Goal: Navigation & Orientation: Find specific page/section

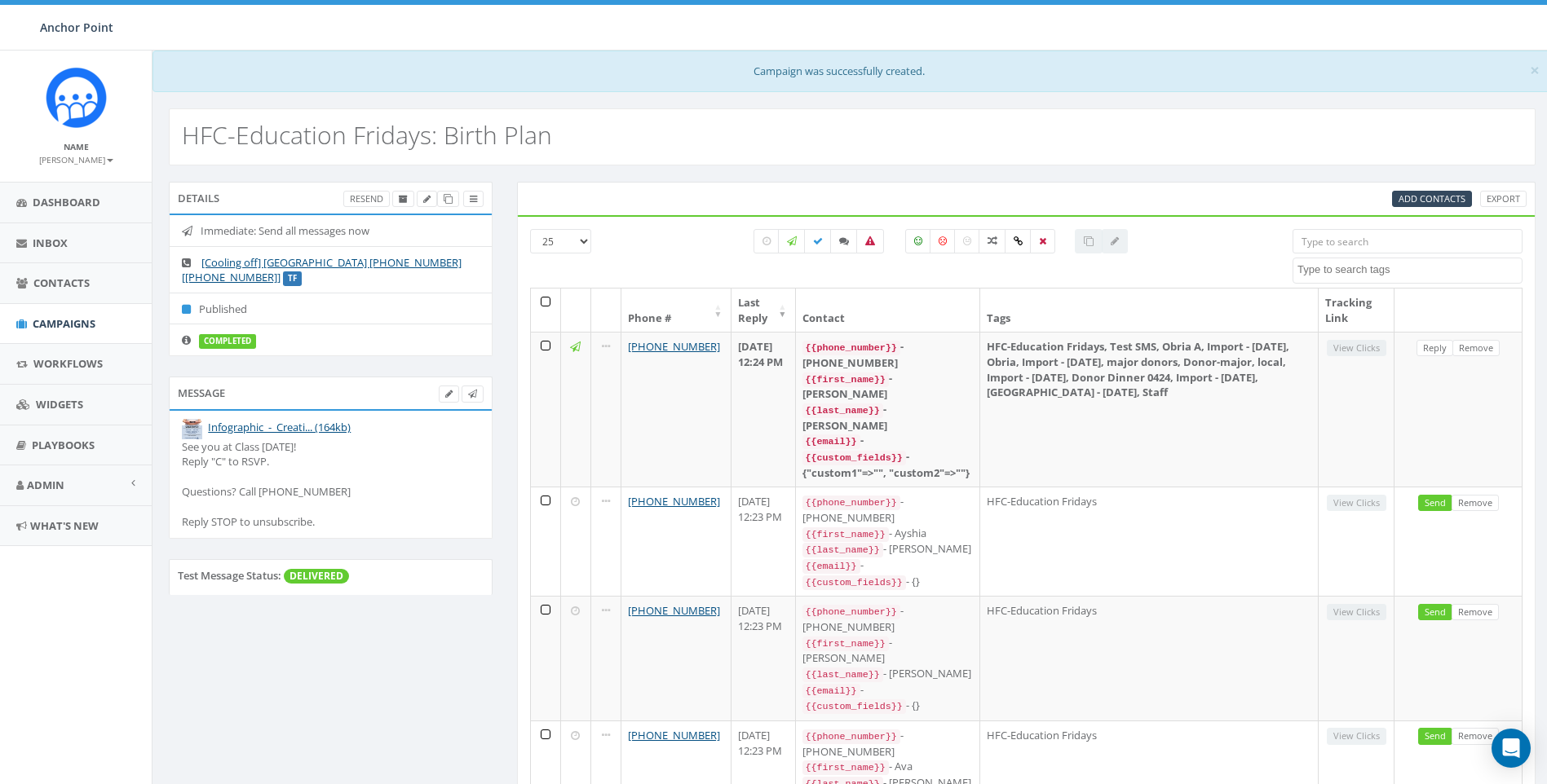
select select
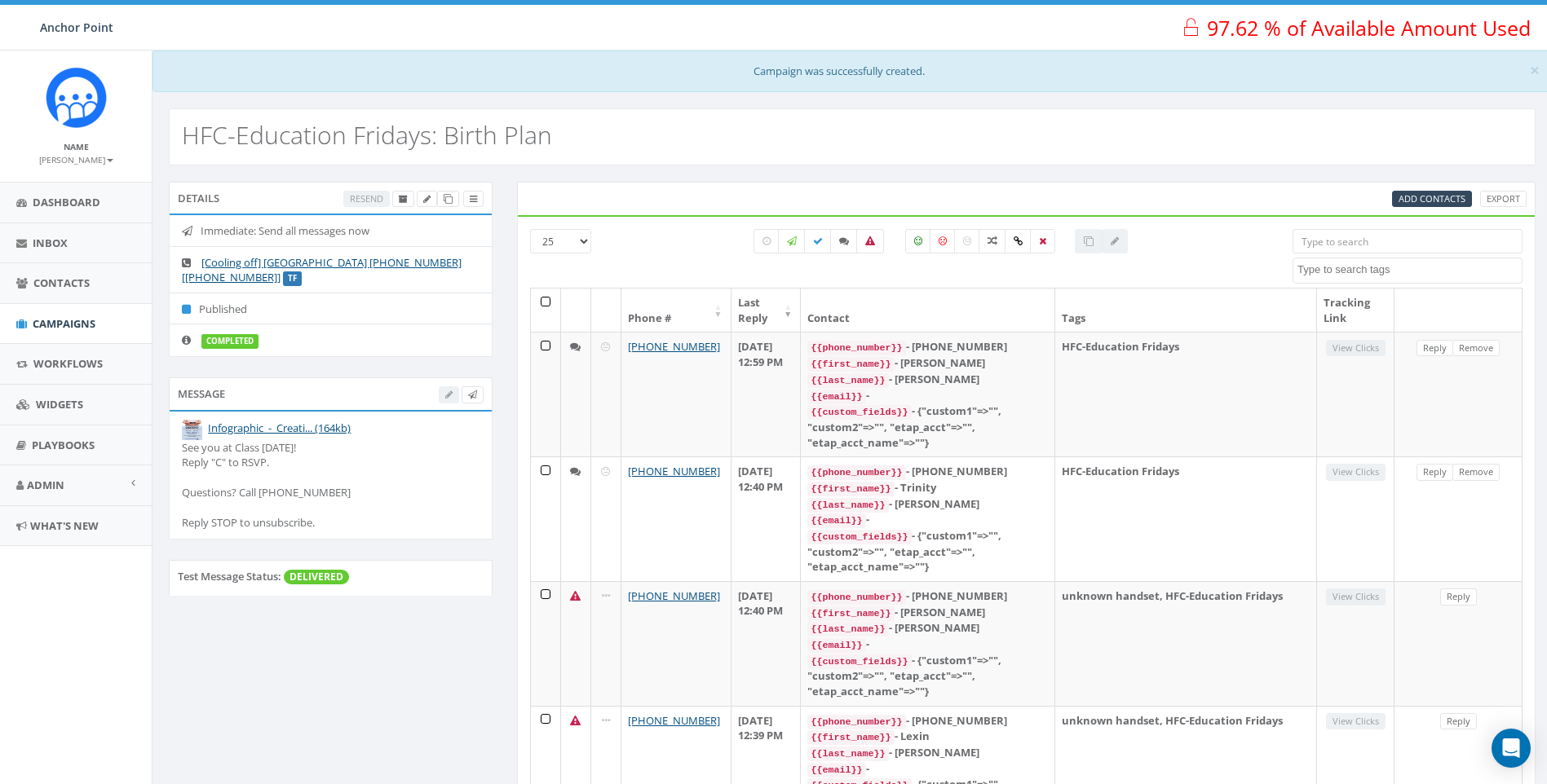
select select
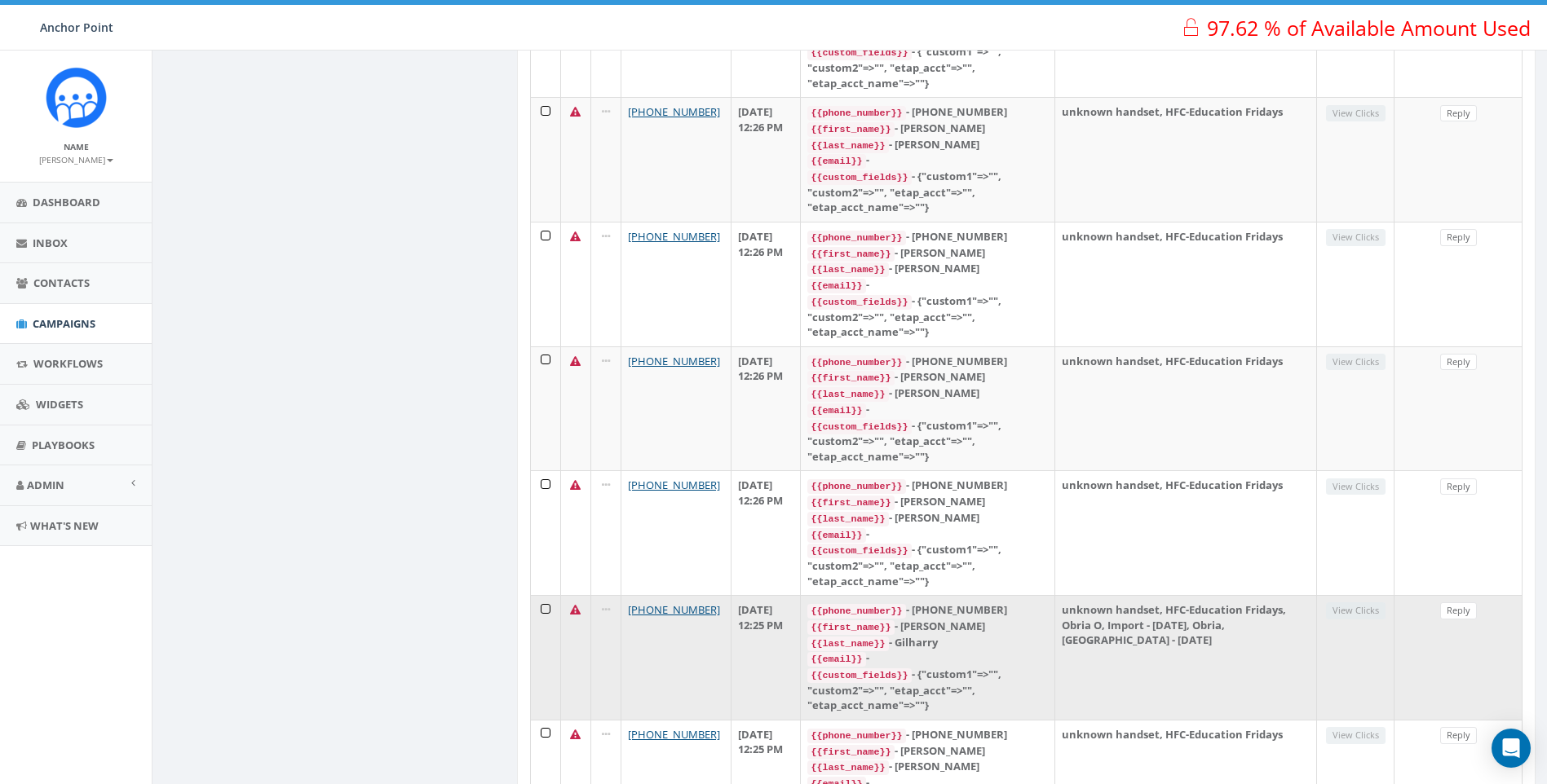
scroll to position [2586, 0]
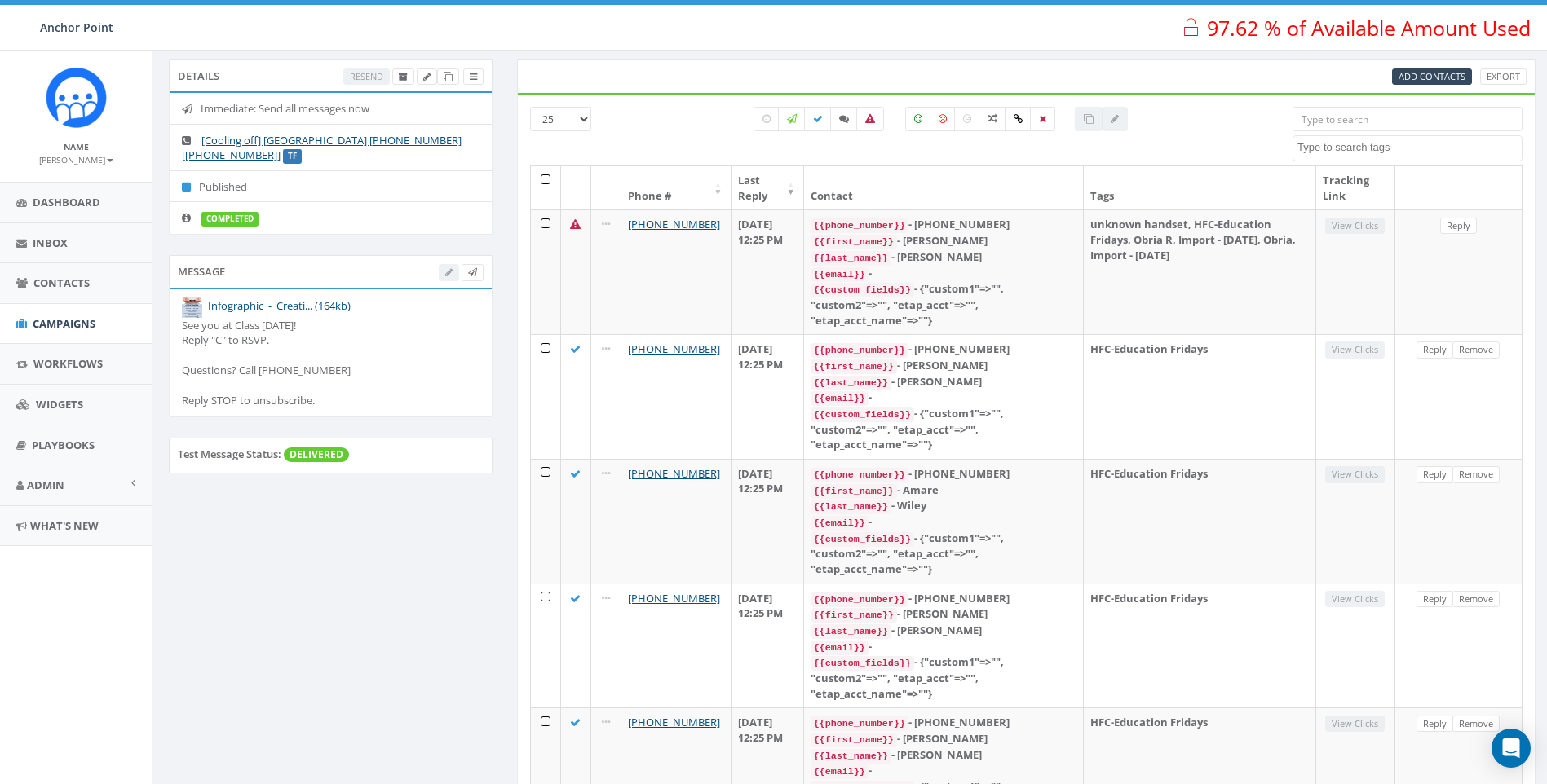
scroll to position [0, 0]
